Goal: Information Seeking & Learning: Check status

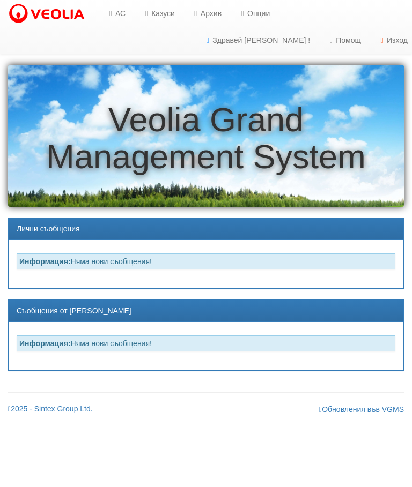
click at [169, 13] on link "Казуси" at bounding box center [157, 13] width 49 height 27
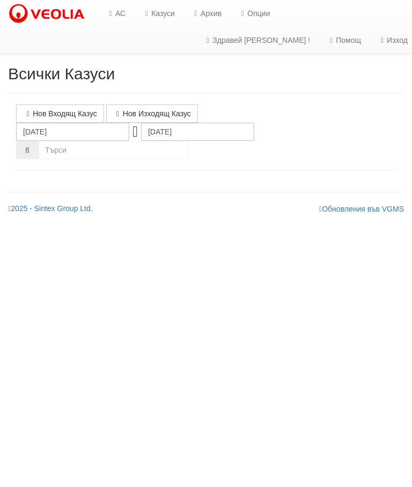
select select "10"
select select "1"
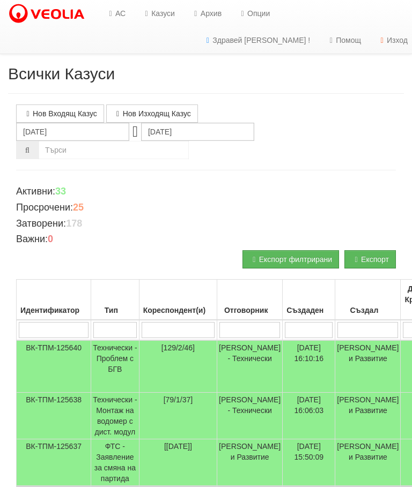
click at [120, 331] on input "search" at bounding box center [114, 330] width 43 height 16
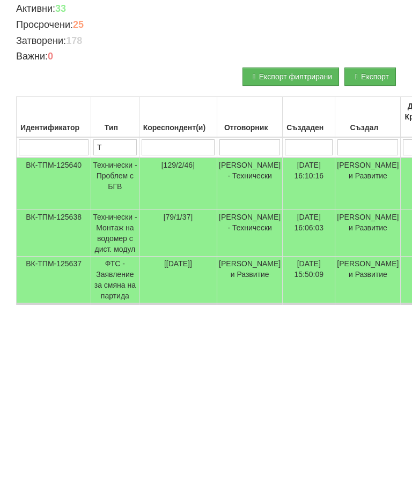
type input "Те"
type input "Т"
type input "Тех"
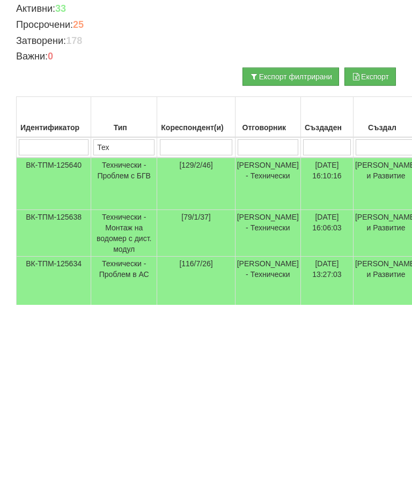
type input "Тех"
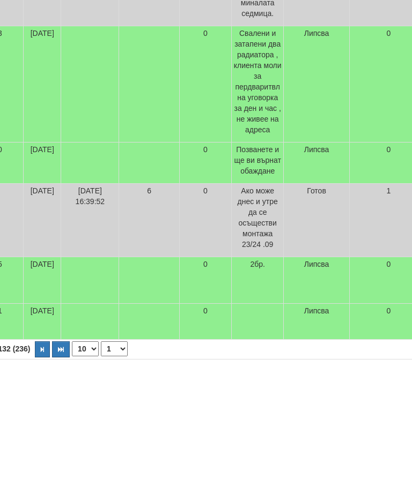
scroll to position [535, 424]
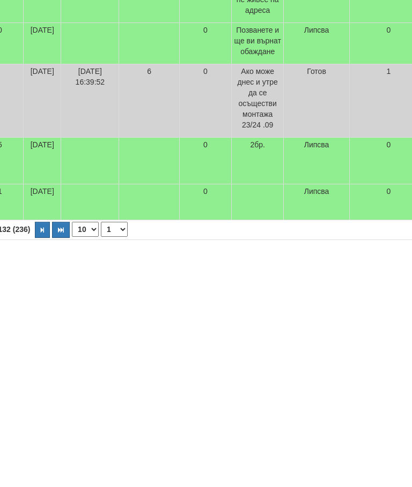
type input "Тех"
click at [52, 417] on button "button" at bounding box center [61, 425] width 18 height 16
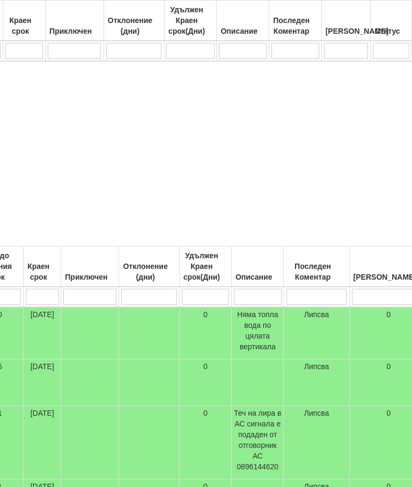
select select "14"
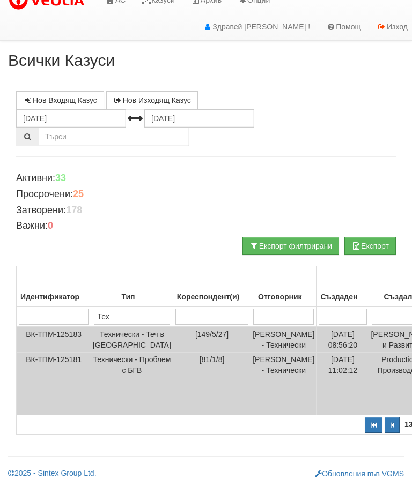
scroll to position [0, 0]
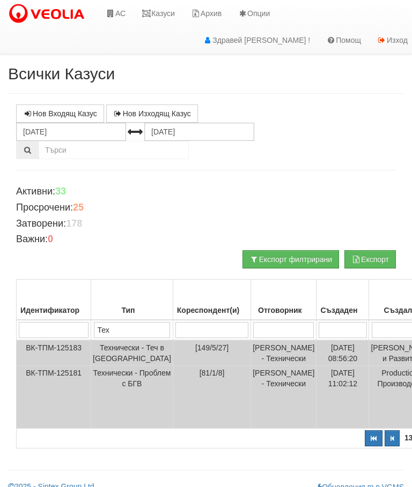
click at [162, 12] on link "Казуси" at bounding box center [157, 13] width 49 height 27
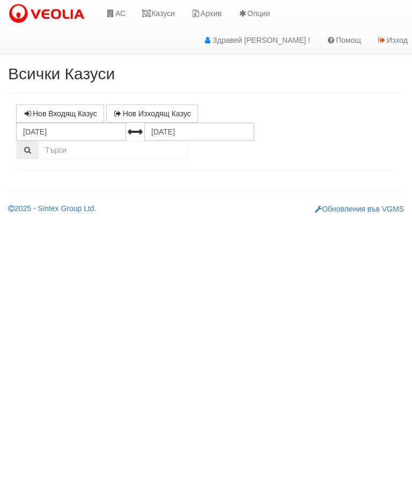
select select "10"
select select "1"
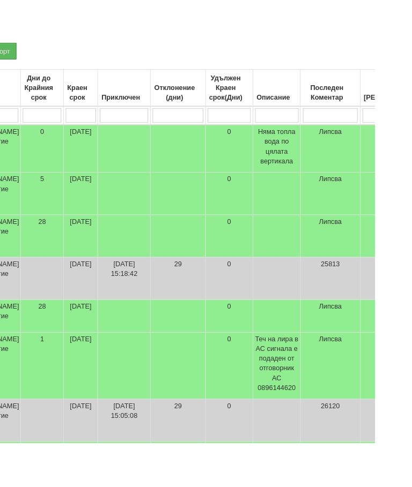
scroll to position [204, 378]
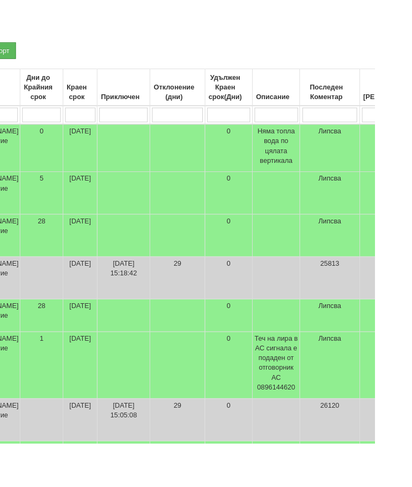
click at [332, 121] on input "search" at bounding box center [362, 126] width 61 height 16
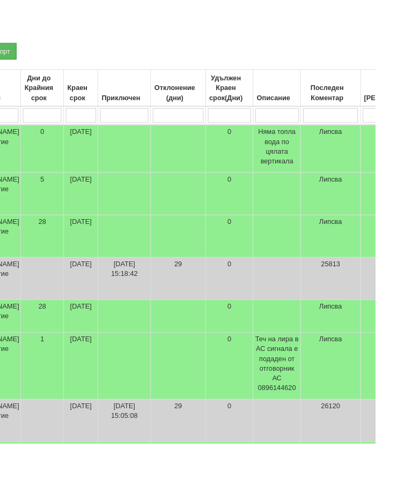
type input "2"
type input "24"
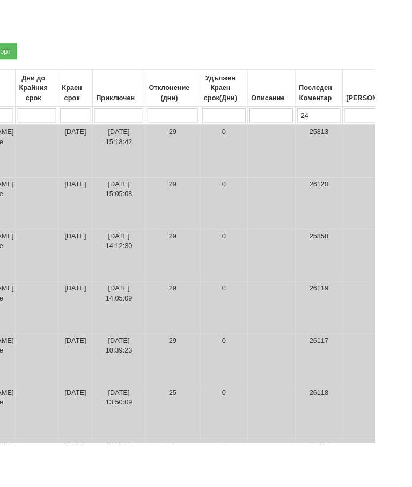
type input "24"
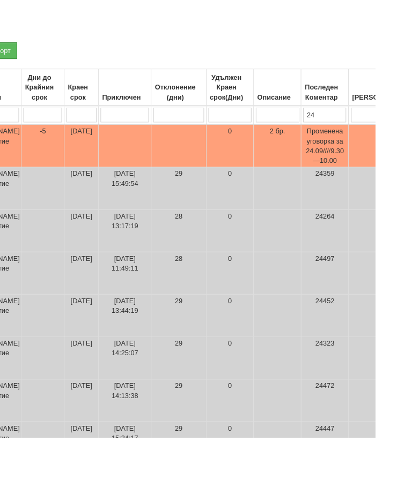
scroll to position [195, 377]
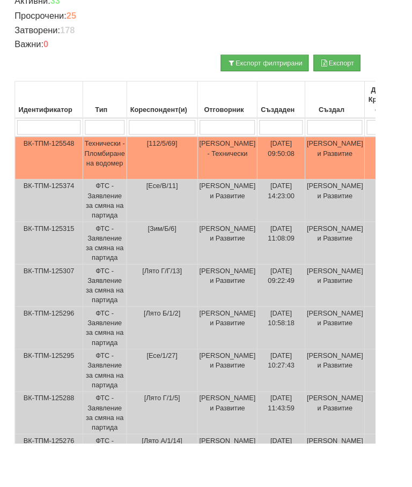
type input "24"
click at [123, 169] on td "Технически - Пломбиране на водомер" at bounding box center [115, 173] width 48 height 47
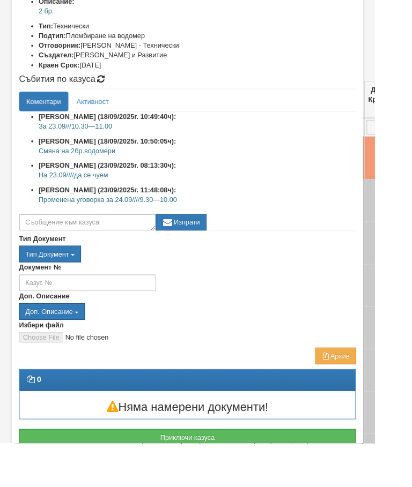
scroll to position [147, 0]
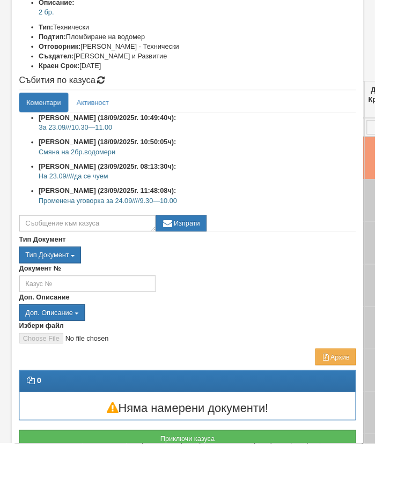
click at [389, 487] on button "Отказ" at bounding box center [372, 491] width 38 height 17
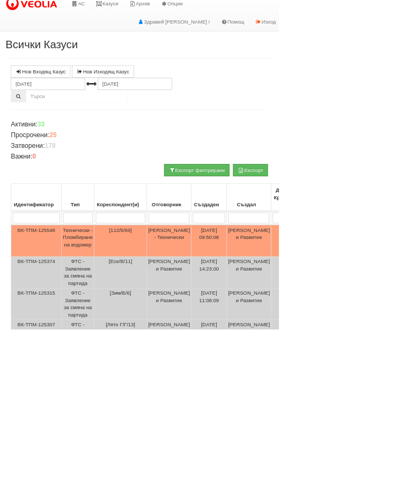
scroll to position [5, 0]
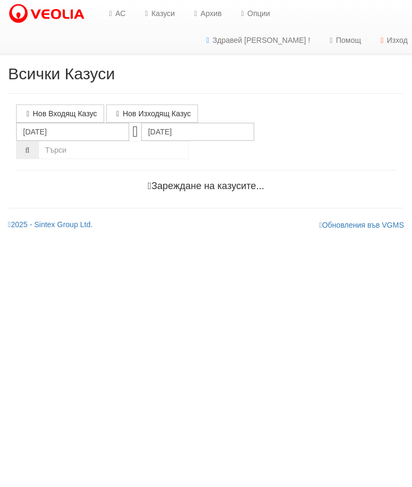
click at [125, 8] on link "АС" at bounding box center [116, 13] width 36 height 27
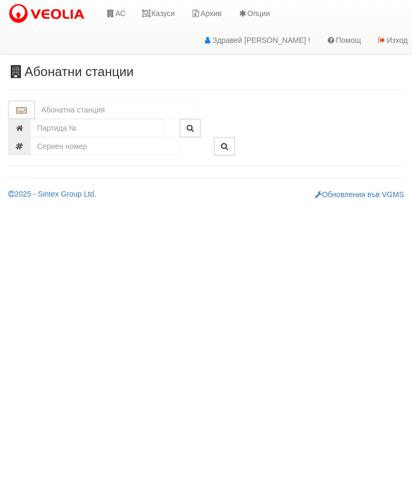
click at [97, 105] on input "text" at bounding box center [116, 110] width 163 height 18
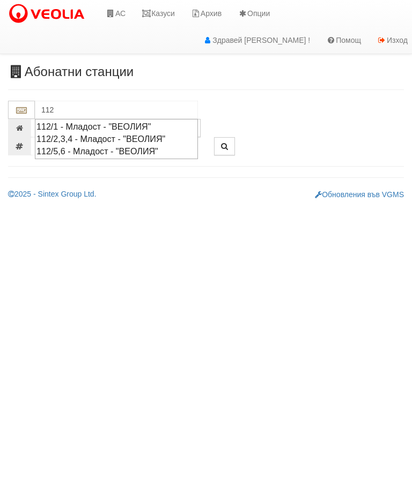
click at [108, 147] on div "112/5,6 - Младост - "ВЕОЛИЯ"" at bounding box center [116, 151] width 160 height 12
type input "112/5,6 - Младост - "ВЕОЛИЯ""
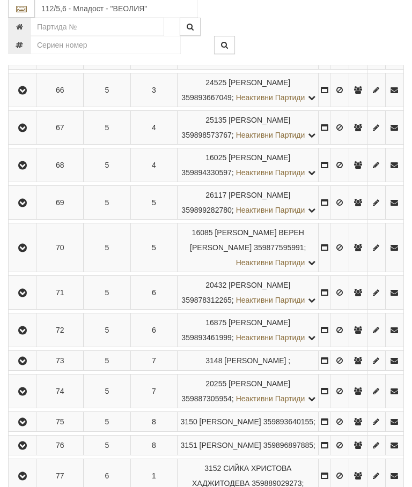
scroll to position [378, 0]
click at [29, 206] on icon "button" at bounding box center [22, 203] width 13 height 8
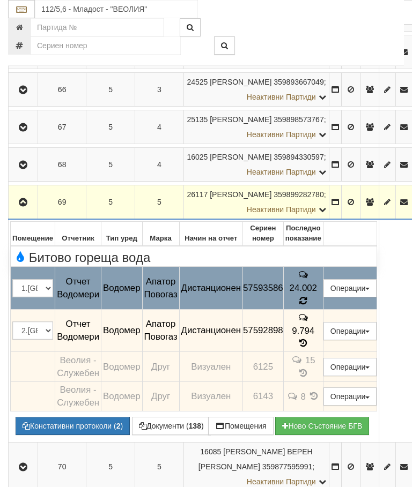
click at [307, 296] on icon at bounding box center [303, 300] width 8 height 9
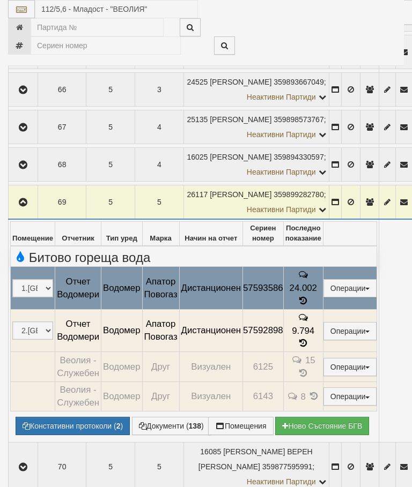
select select "10"
select select "1"
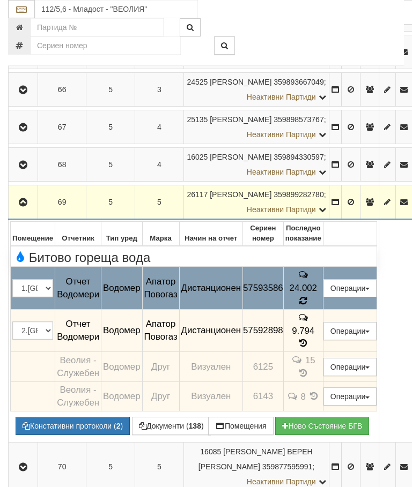
click at [307, 296] on span at bounding box center [303, 301] width 8 height 10
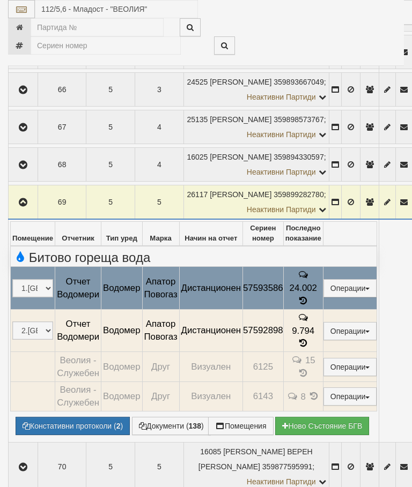
select select "10"
select select "1"
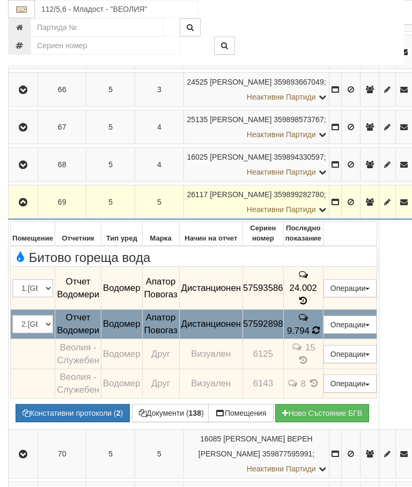
click at [323, 324] on td "9.794" at bounding box center [303, 324] width 40 height 30
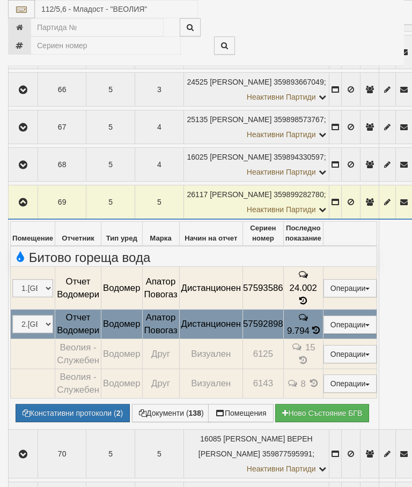
select select "10"
select select "1"
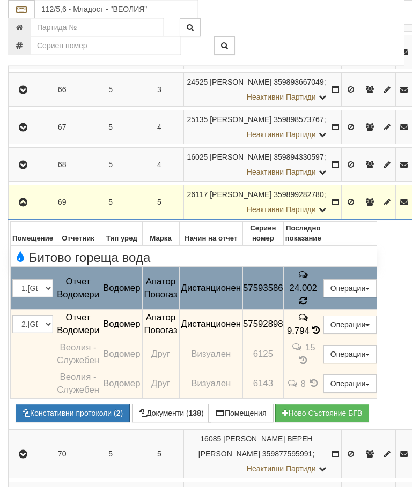
click at [307, 296] on span at bounding box center [303, 301] width 8 height 10
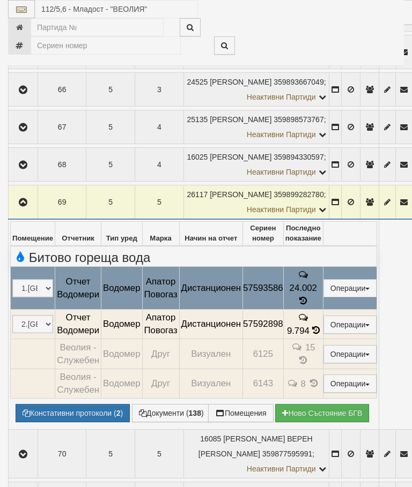
select select "10"
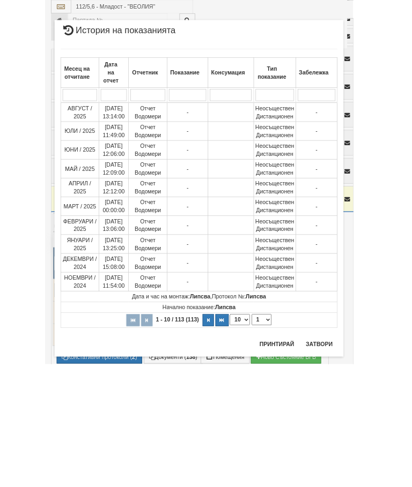
scroll to position [380, 0]
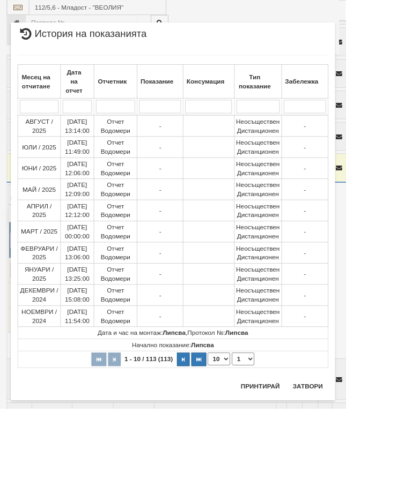
click at [245, 423] on button "button" at bounding box center [237, 428] width 18 height 16
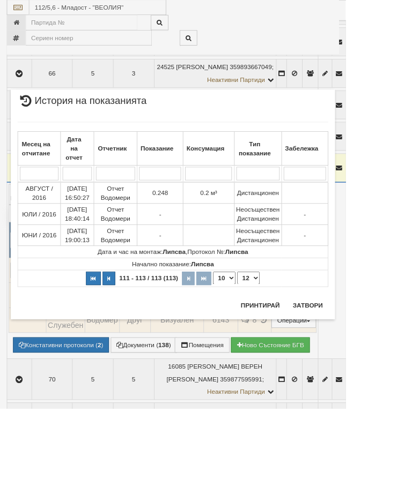
click at [120, 330] on button "button" at bounding box center [111, 332] width 18 height 16
select select "1"
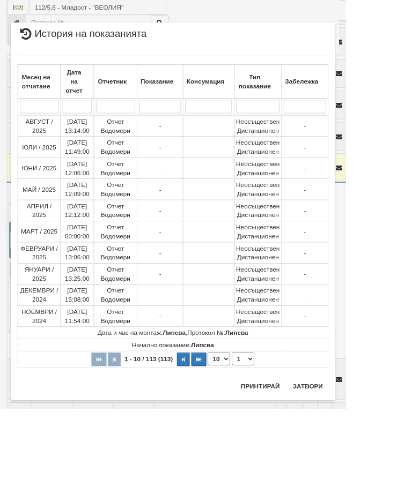
click at [391, 456] on button "Затвори" at bounding box center [366, 460] width 49 height 17
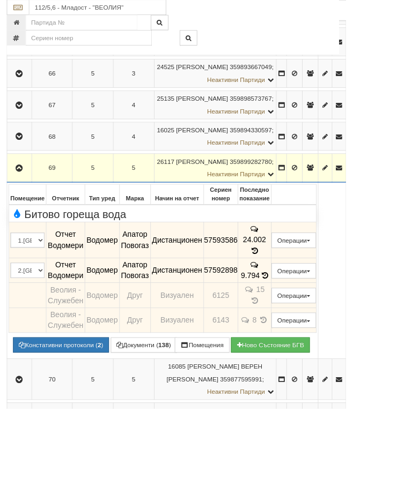
click at [320, 325] on icon at bounding box center [315, 328] width 10 height 11
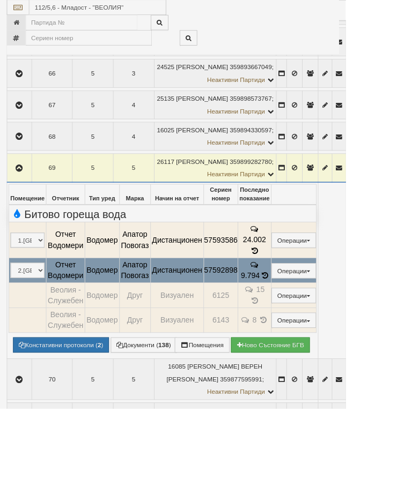
select select "10"
select select "1"
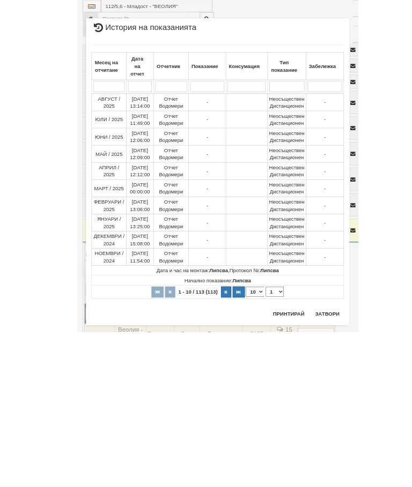
scroll to position [381, 0]
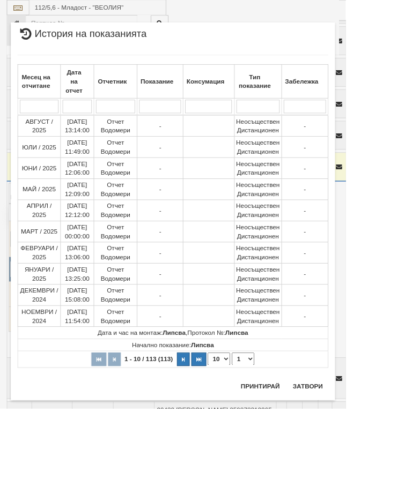
click at [391, 454] on button "Затвори" at bounding box center [366, 460] width 49 height 17
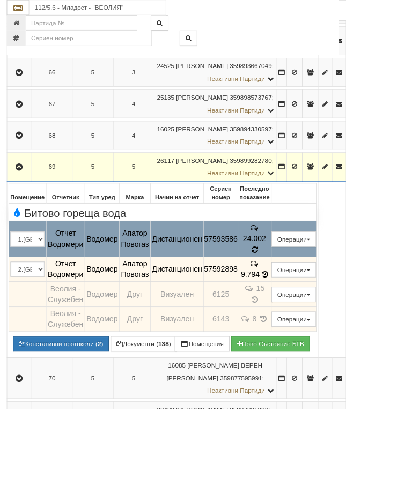
click at [307, 293] on span at bounding box center [303, 298] width 8 height 10
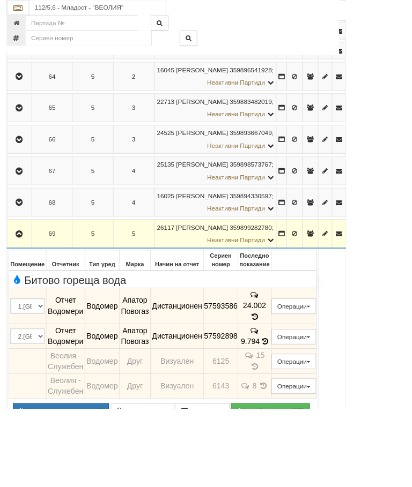
scroll to position [304, 0]
